Goal: Transaction & Acquisition: Purchase product/service

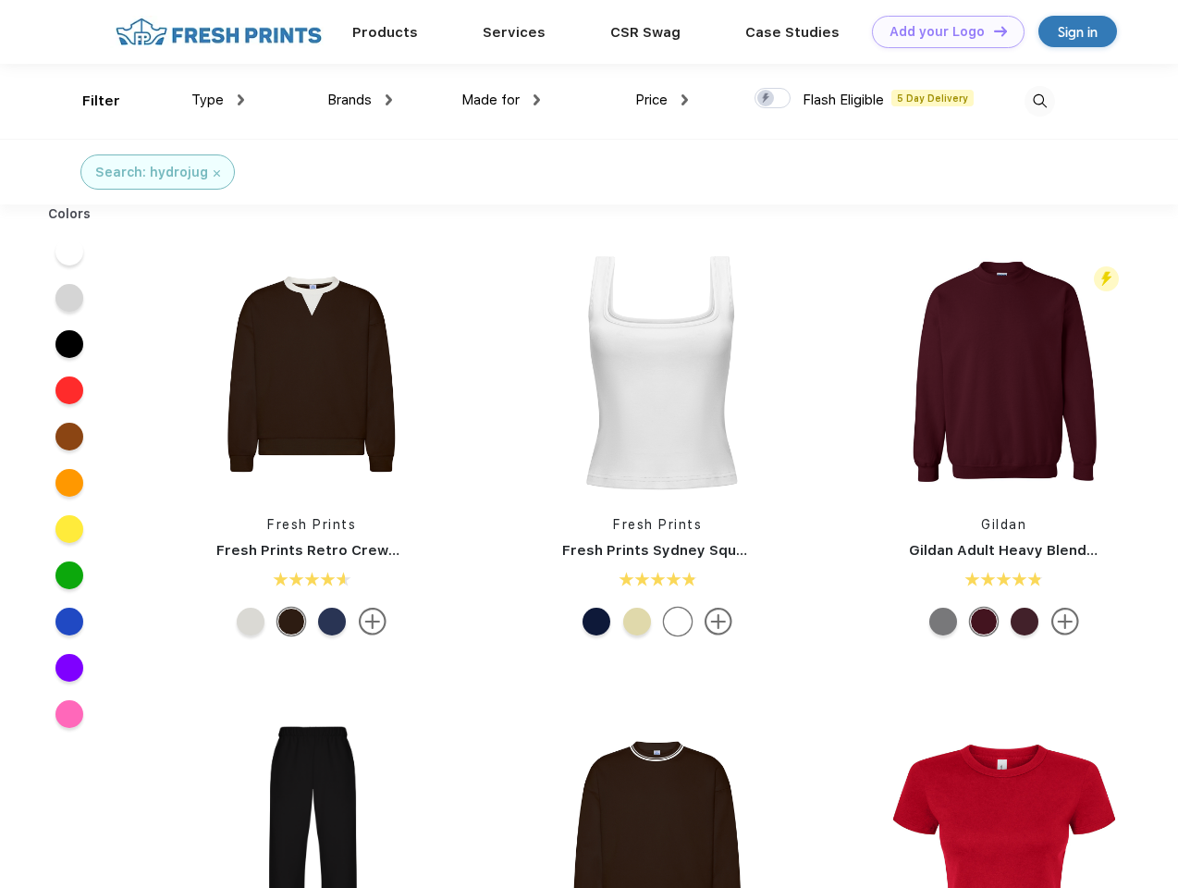
scroll to position [1, 0]
click at [942, 31] on link "Add your Logo Design Tool" at bounding box center [948, 32] width 153 height 32
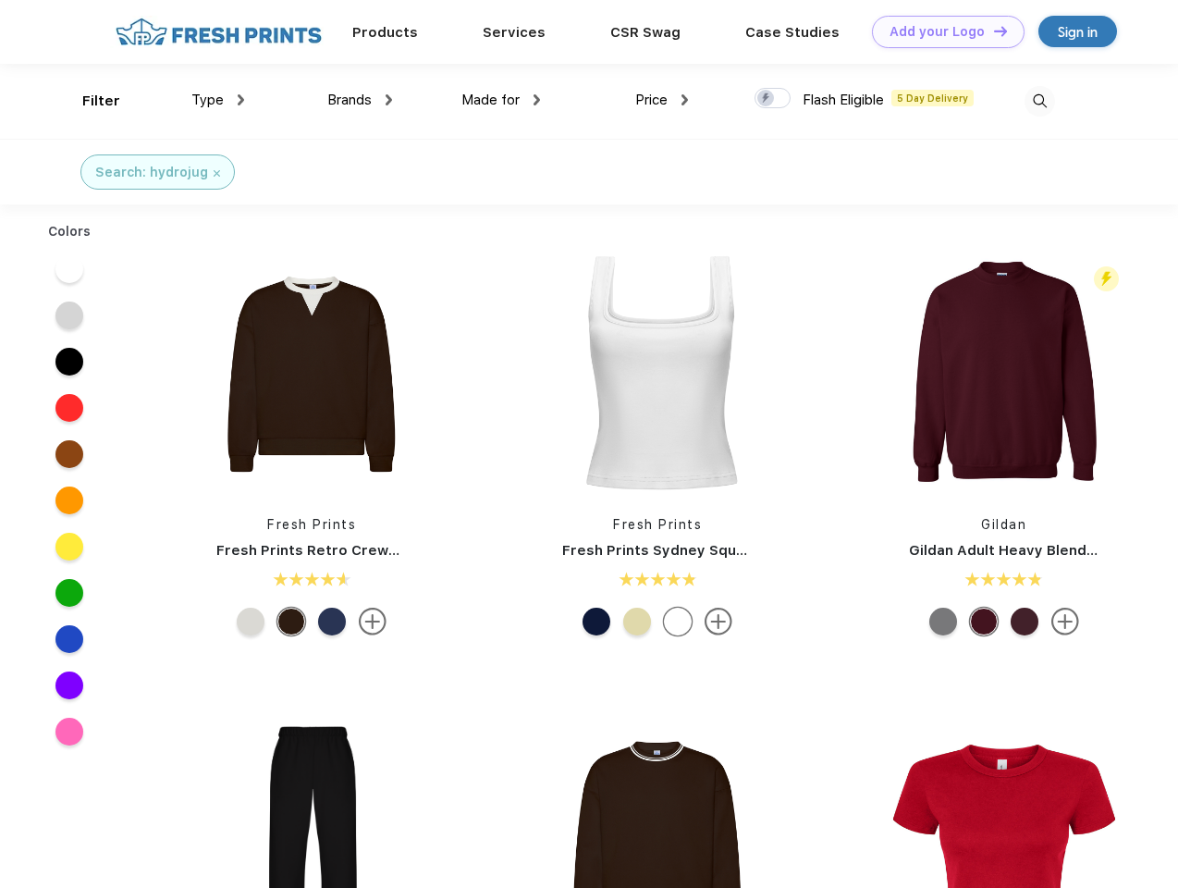
click at [0, 0] on div "Design Tool" at bounding box center [0, 0] width 0 height 0
click at [992, 31] on link "Add your Logo Design Tool" at bounding box center [948, 32] width 153 height 32
click at [89, 101] on div "Filter" at bounding box center [101, 101] width 38 height 21
click at [218, 100] on span "Type" at bounding box center [207, 100] width 32 height 17
click at [360, 100] on span "Brands" at bounding box center [349, 100] width 44 height 17
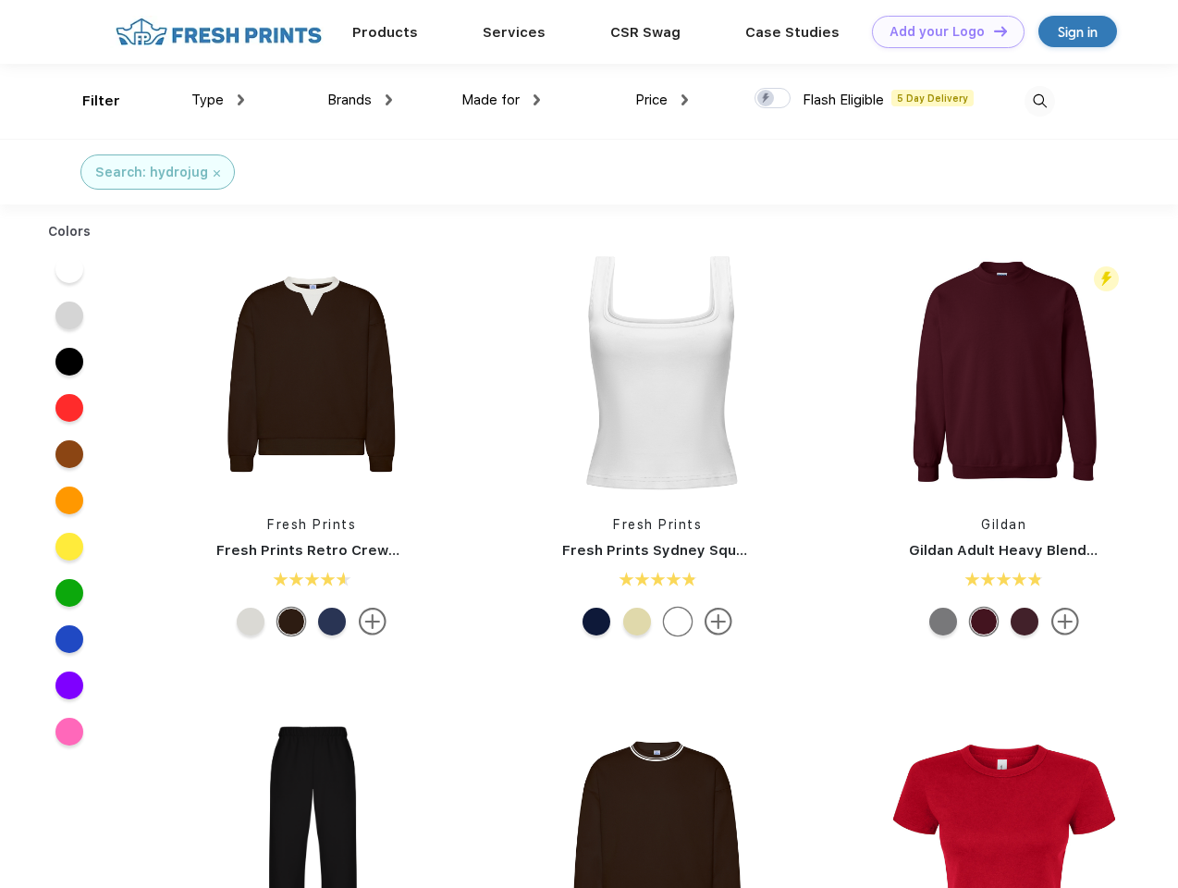
click at [501, 100] on span "Made for" at bounding box center [491, 100] width 58 height 17
click at [662, 100] on span "Price" at bounding box center [651, 100] width 32 height 17
click at [773, 99] on div at bounding box center [773, 98] width 36 height 20
click at [767, 99] on input "checkbox" at bounding box center [761, 93] width 12 height 12
click at [1040, 101] on img at bounding box center [1040, 101] width 31 height 31
